Goal: Task Accomplishment & Management: Manage account settings

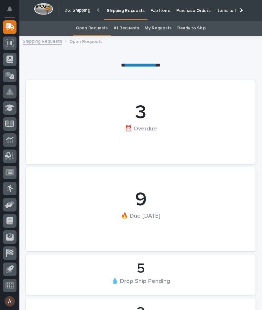
click at [160, 11] on p "Fab Items" at bounding box center [160, 7] width 20 height 14
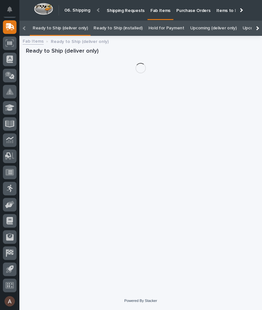
scroll to position [0, -81]
click at [259, 21] on div at bounding box center [256, 28] width 10 height 15
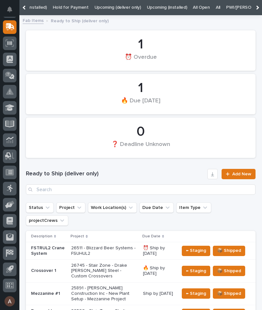
scroll to position [0, 96]
click at [215, 6] on link "All" at bounding box center [217, 7] width 5 height 15
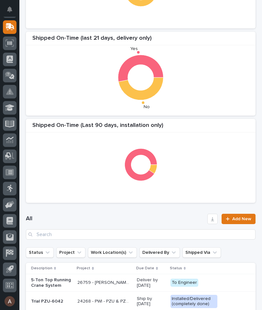
scroll to position [107, 0]
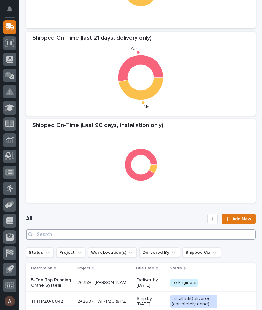
click at [179, 233] on input "Search" at bounding box center [140, 234] width 229 height 10
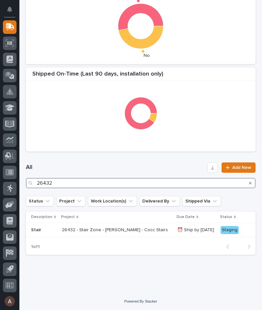
scroll to position [158, 0]
type input "26432"
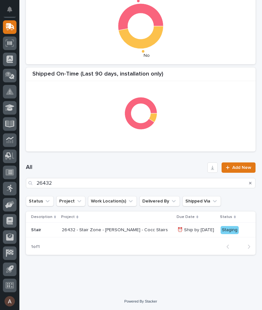
click at [187, 163] on div "All 26432 Add New" at bounding box center [140, 176] width 229 height 26
click at [38, 230] on p "Stair" at bounding box center [44, 229] width 26 height 5
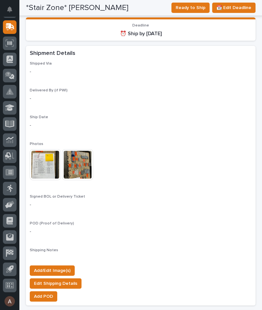
click at [63, 267] on span "Add/Edit Image(s)" at bounding box center [52, 271] width 37 height 8
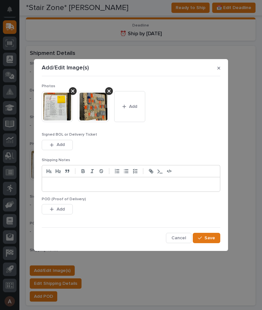
click at [135, 108] on span "Add" at bounding box center [133, 107] width 8 height 6
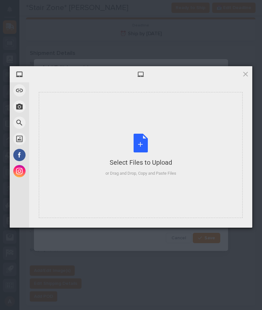
click at [183, 158] on div "Select Files to Upload or Drag and Drop, Copy and Paste Files" at bounding box center [141, 155] width 204 height 126
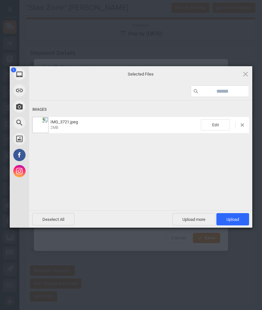
click at [235, 217] on span "Upload 1" at bounding box center [232, 219] width 13 height 5
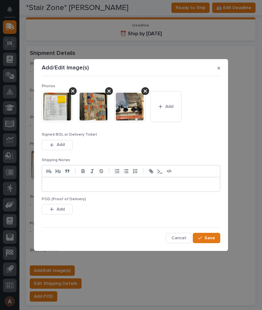
click at [210, 231] on div "Photos This file cannot be opened Download File Add Signed BOL or Delivery Tick…" at bounding box center [131, 161] width 178 height 164
click at [210, 237] on span "Save" at bounding box center [209, 238] width 11 height 6
